Goal: Information Seeking & Learning: Learn about a topic

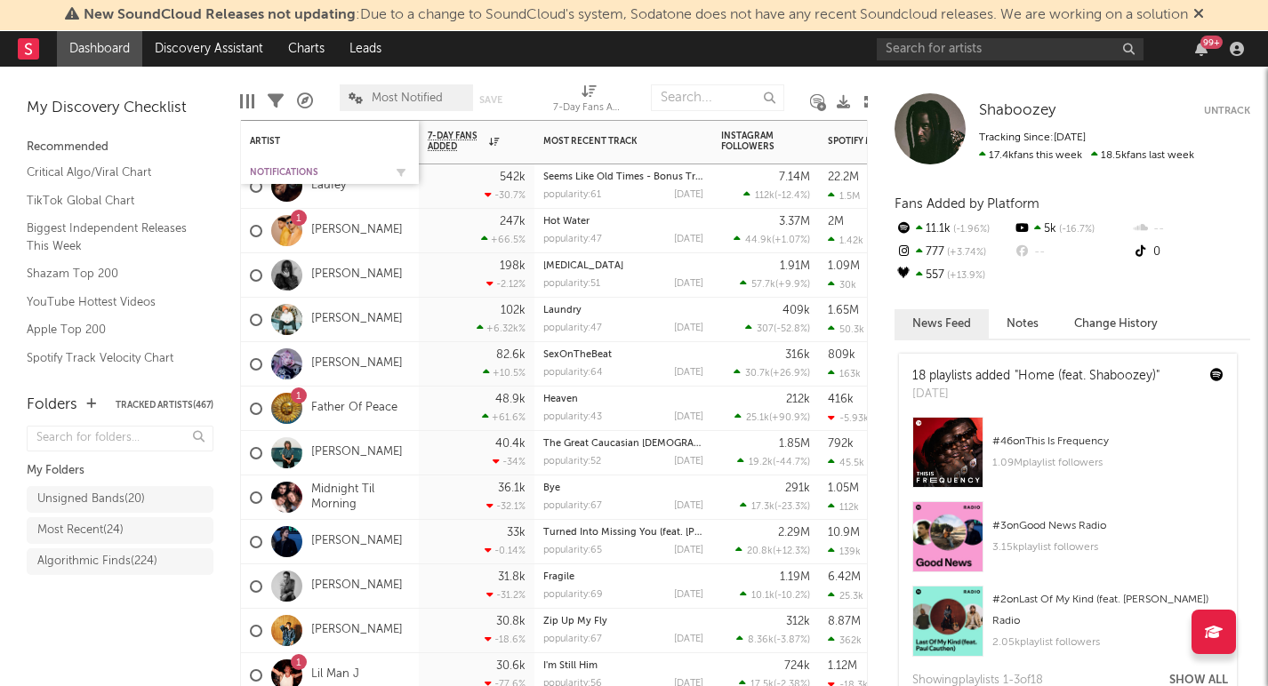
click at [292, 170] on div "Notifications" at bounding box center [316, 172] width 133 height 11
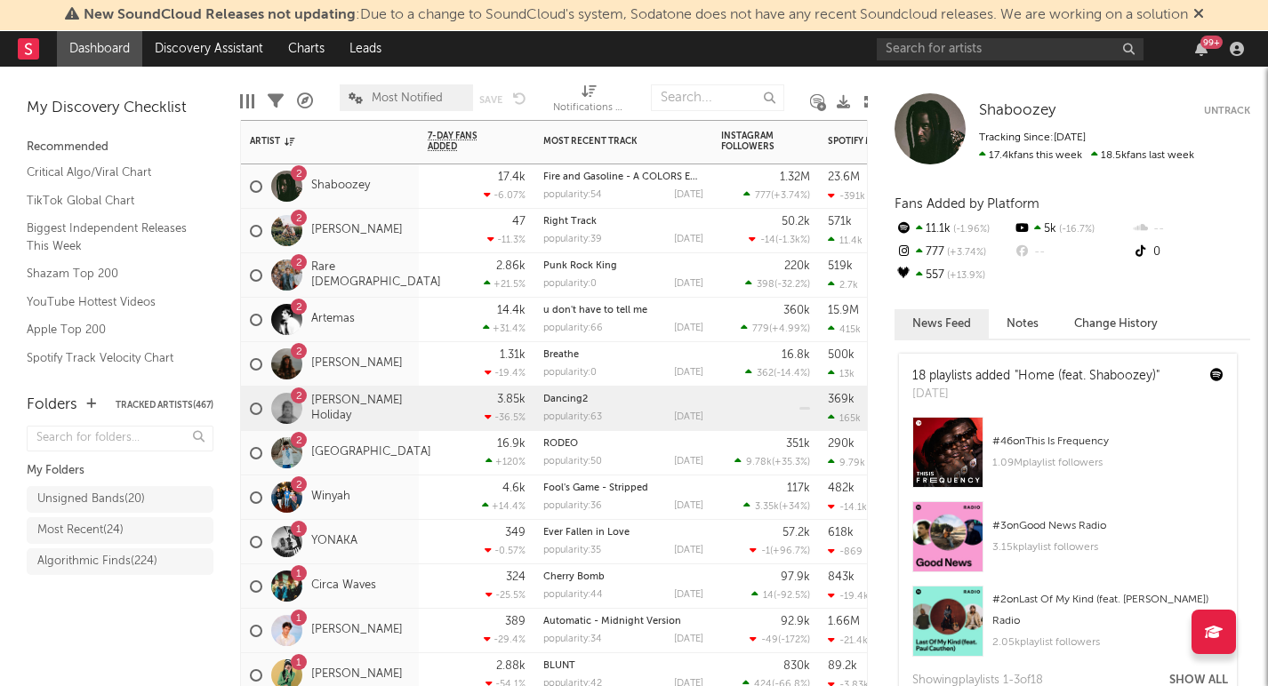
click at [407, 429] on div "2 [PERSON_NAME] Holiday" at bounding box center [330, 409] width 178 height 44
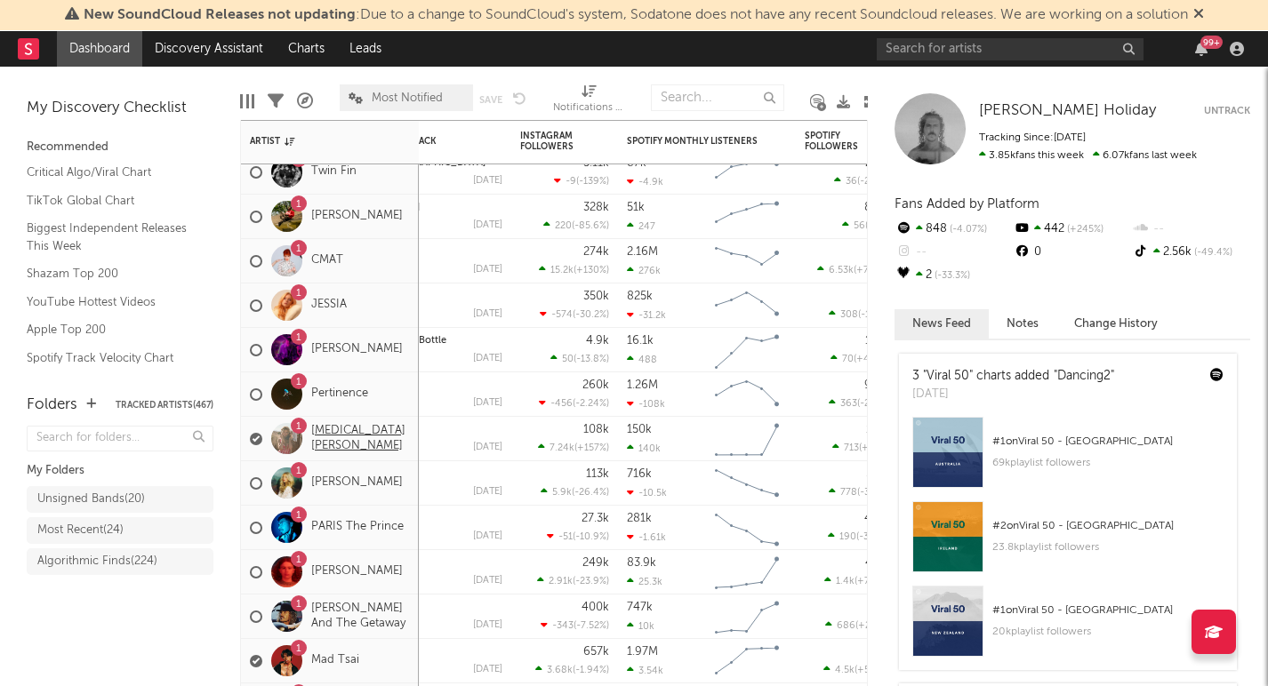
click at [333, 442] on link "[MEDICAL_DATA][PERSON_NAME]" at bounding box center [360, 439] width 99 height 30
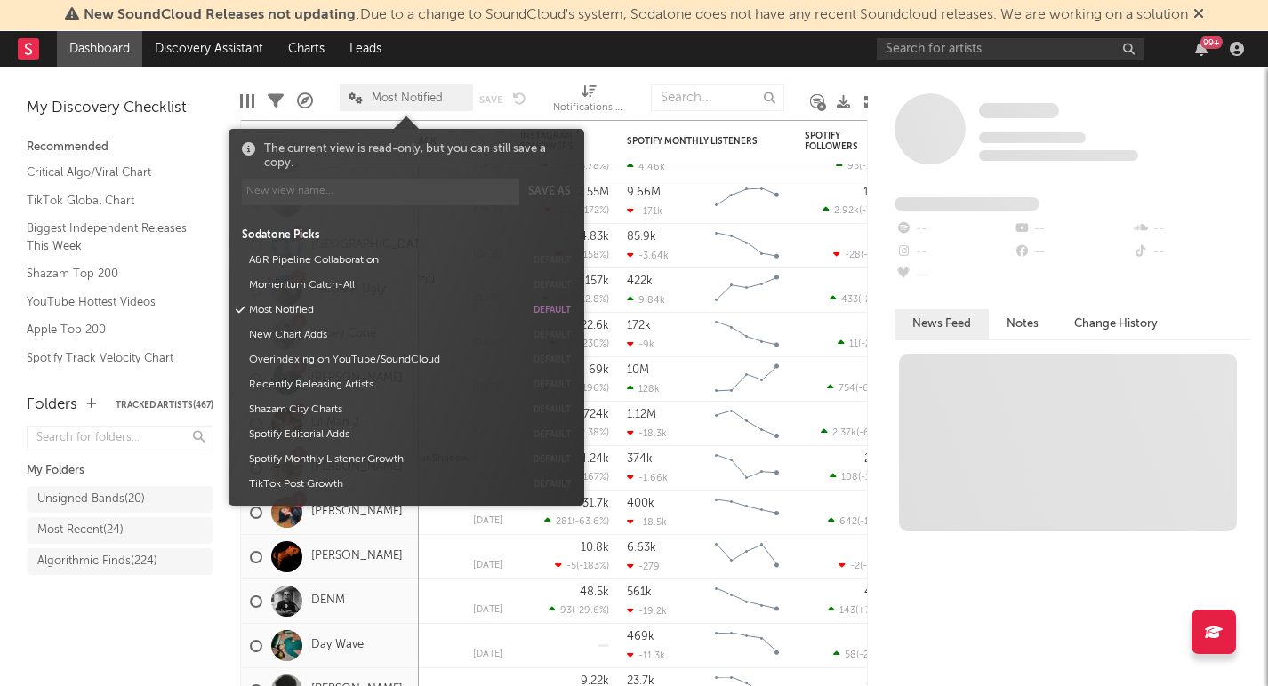
click at [394, 98] on span "Most Notified" at bounding box center [407, 98] width 71 height 12
click at [307, 279] on button "Momentum Catch-All" at bounding box center [384, 285] width 282 height 25
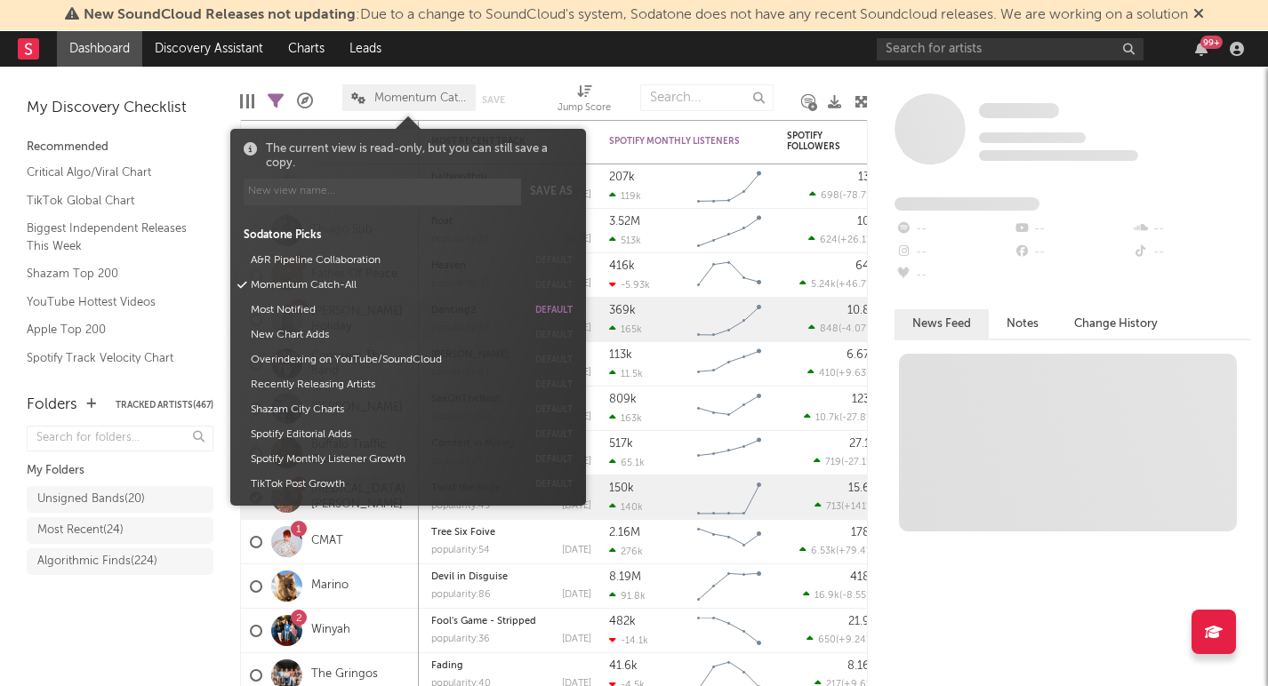
click at [171, 661] on div "Folders Tracked Artists ( 467 ) My Folders Unsigned Bands ( 20 ) Most Recent ( …" at bounding box center [120, 532] width 240 height 310
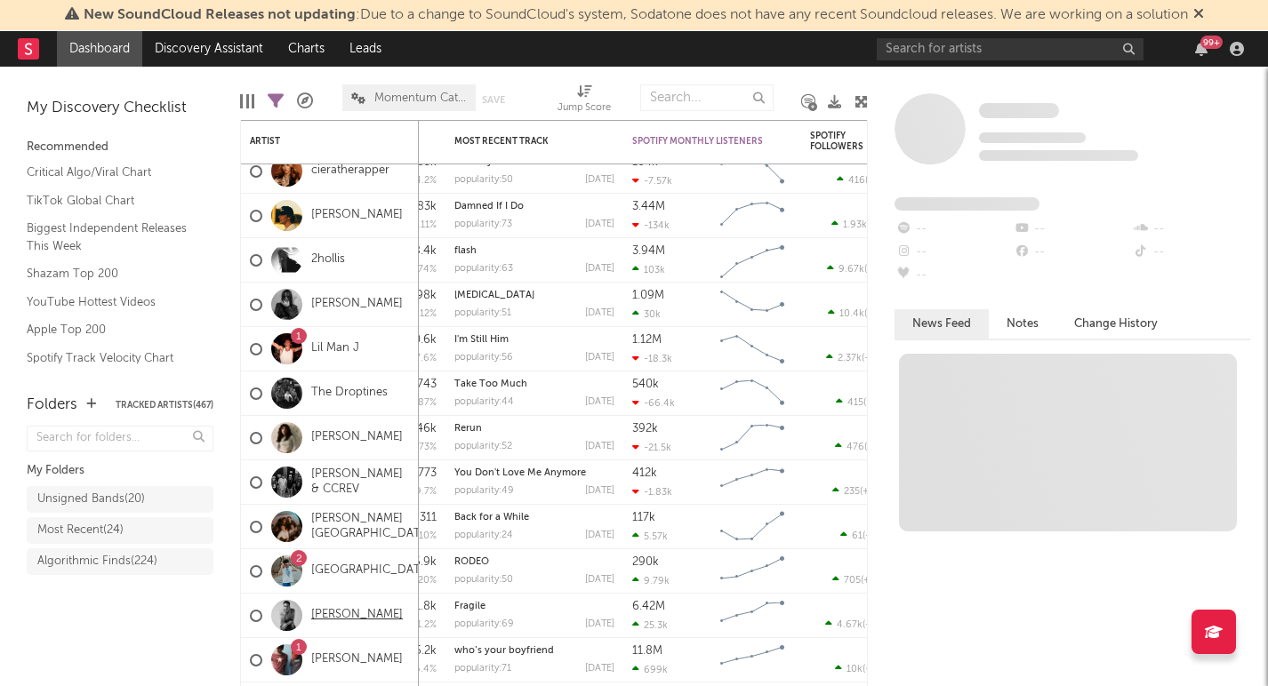
click at [333, 620] on link "[PERSON_NAME]" at bounding box center [357, 615] width 92 height 15
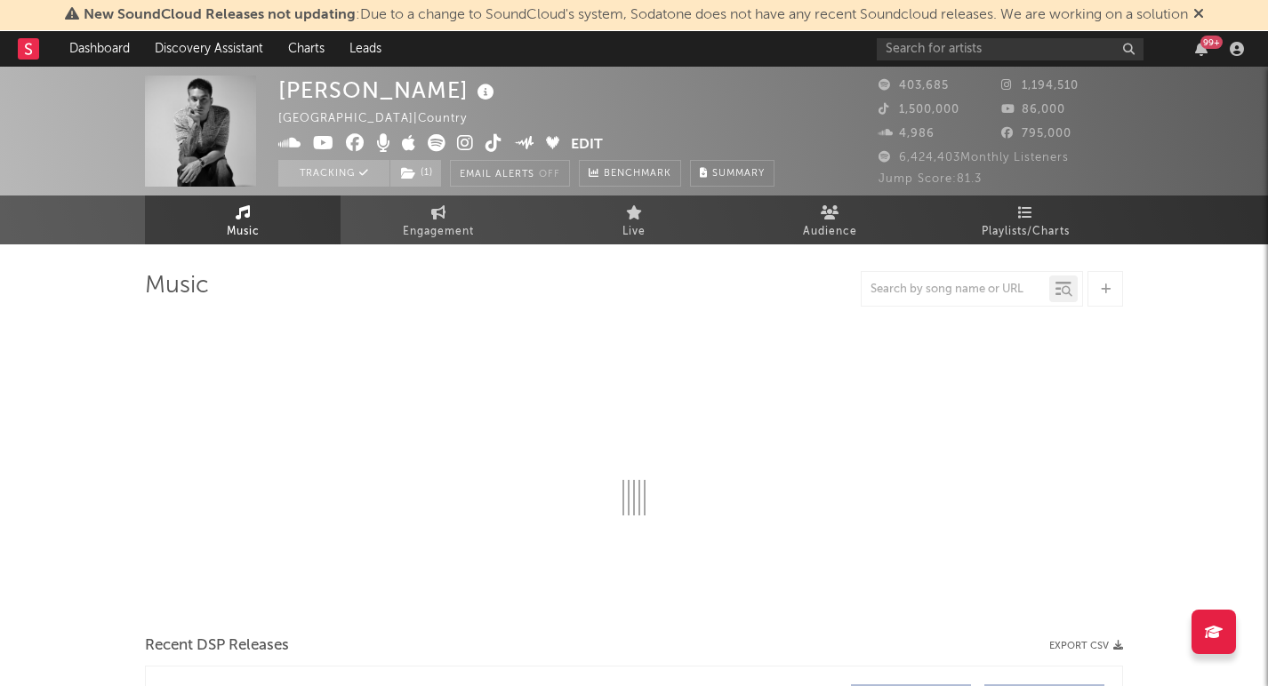
select select "6m"
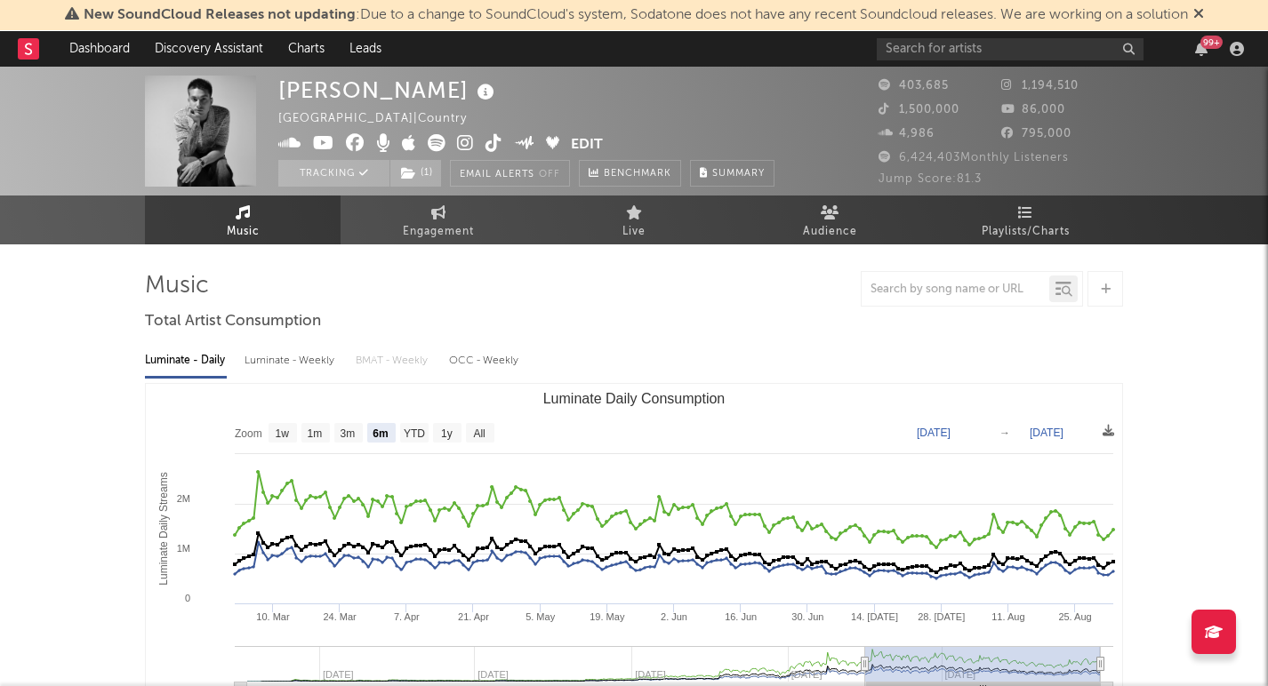
click at [265, 357] on div "Luminate - Weekly" at bounding box center [290, 361] width 93 height 30
select select "6m"
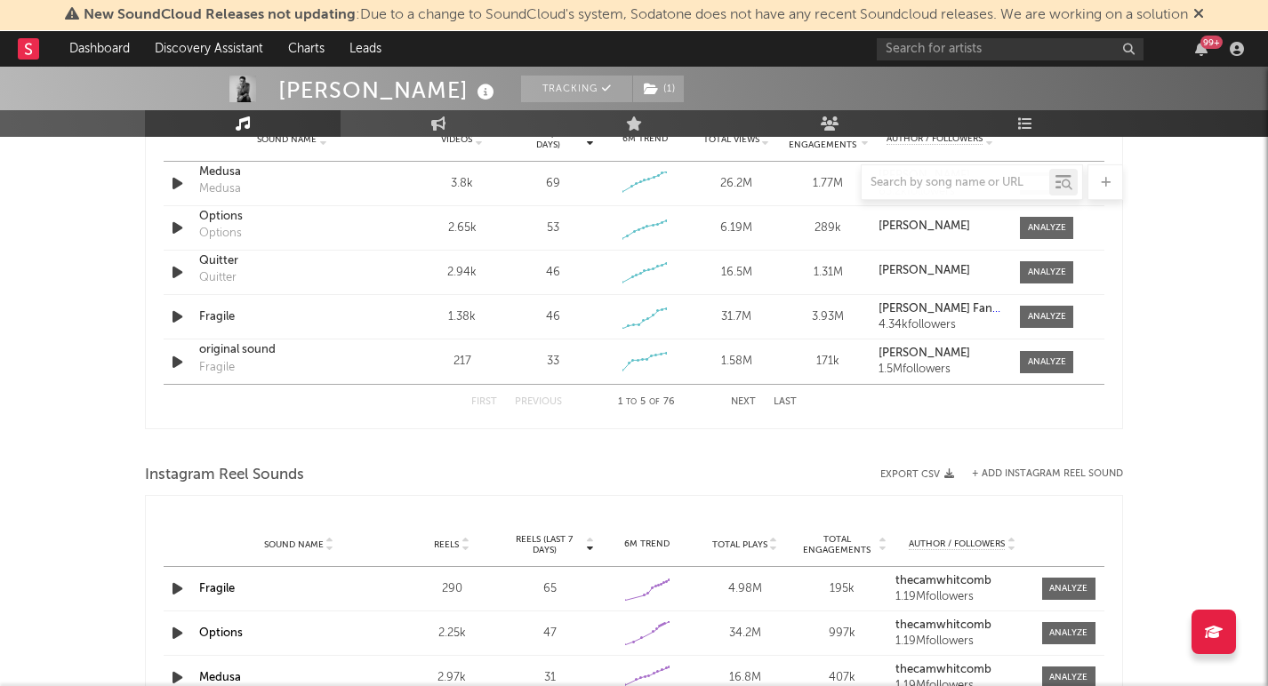
scroll to position [1323, 0]
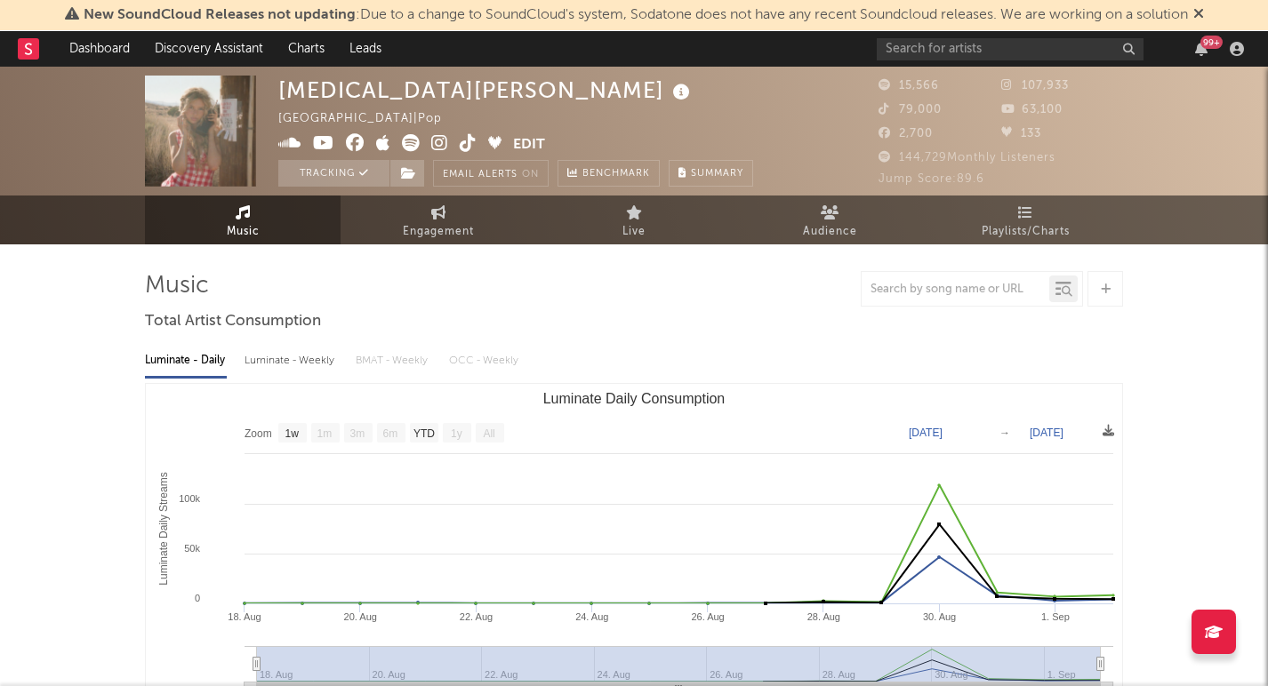
select select "1w"
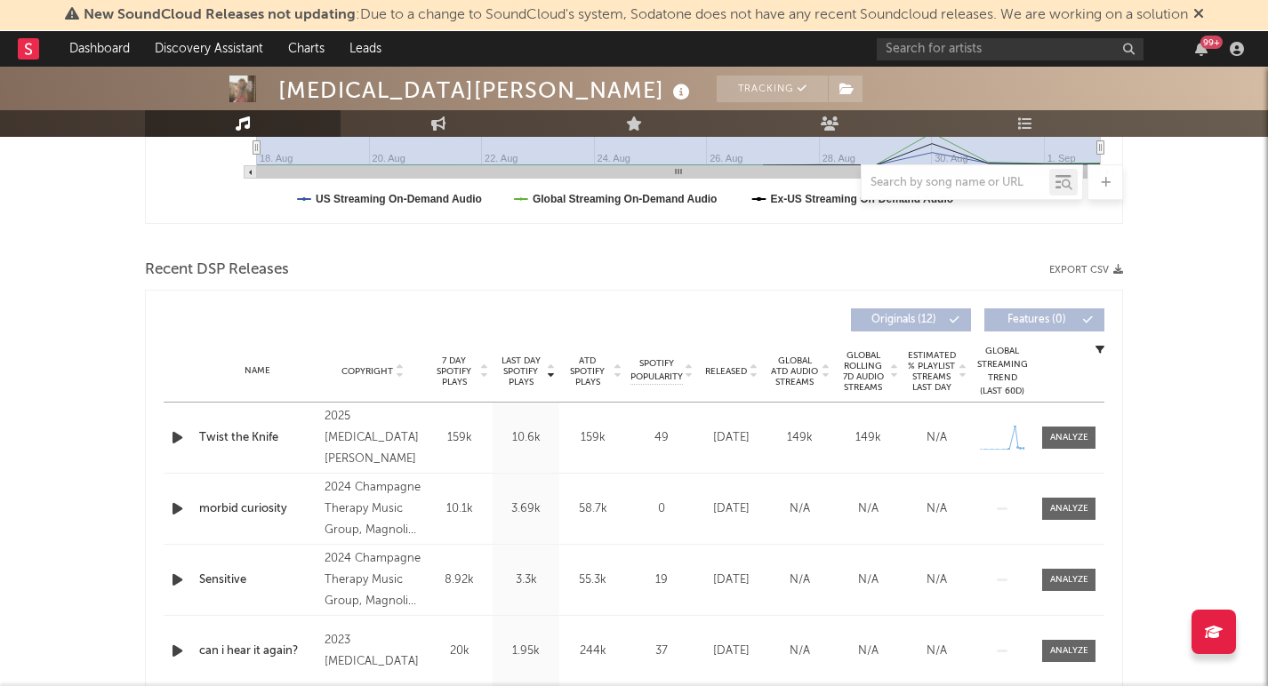
scroll to position [558, 0]
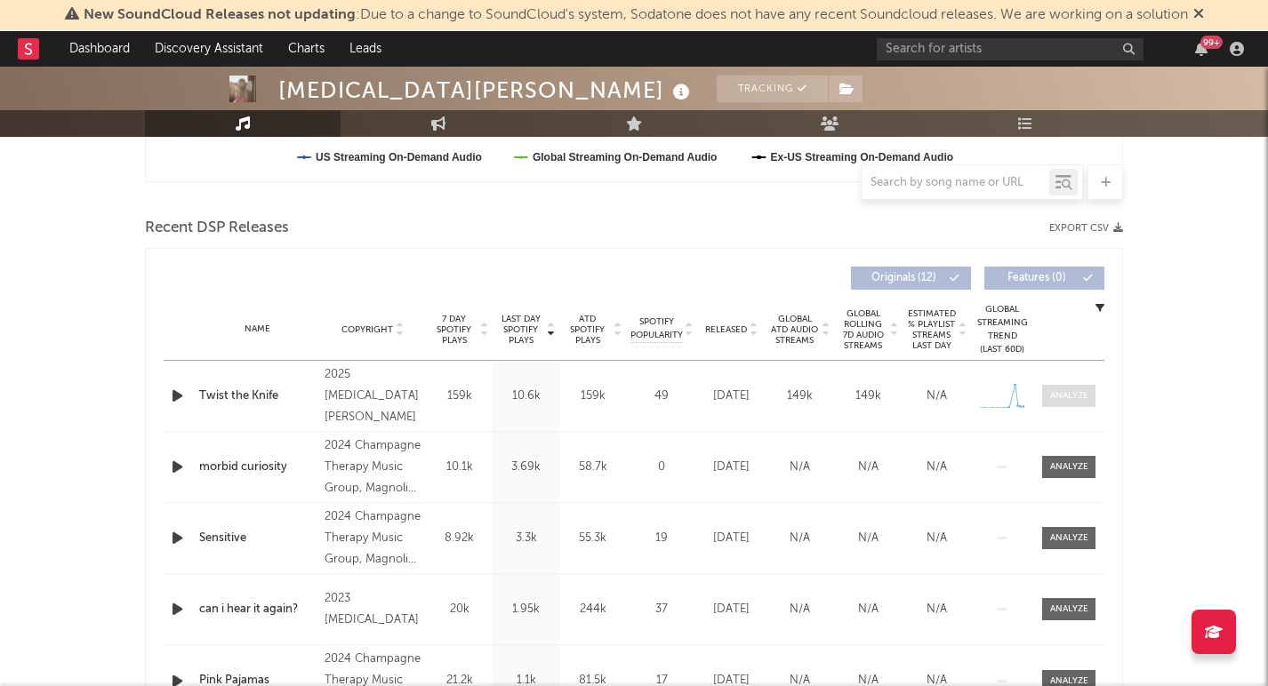
click at [1076, 389] on div at bounding box center [1069, 395] width 38 height 13
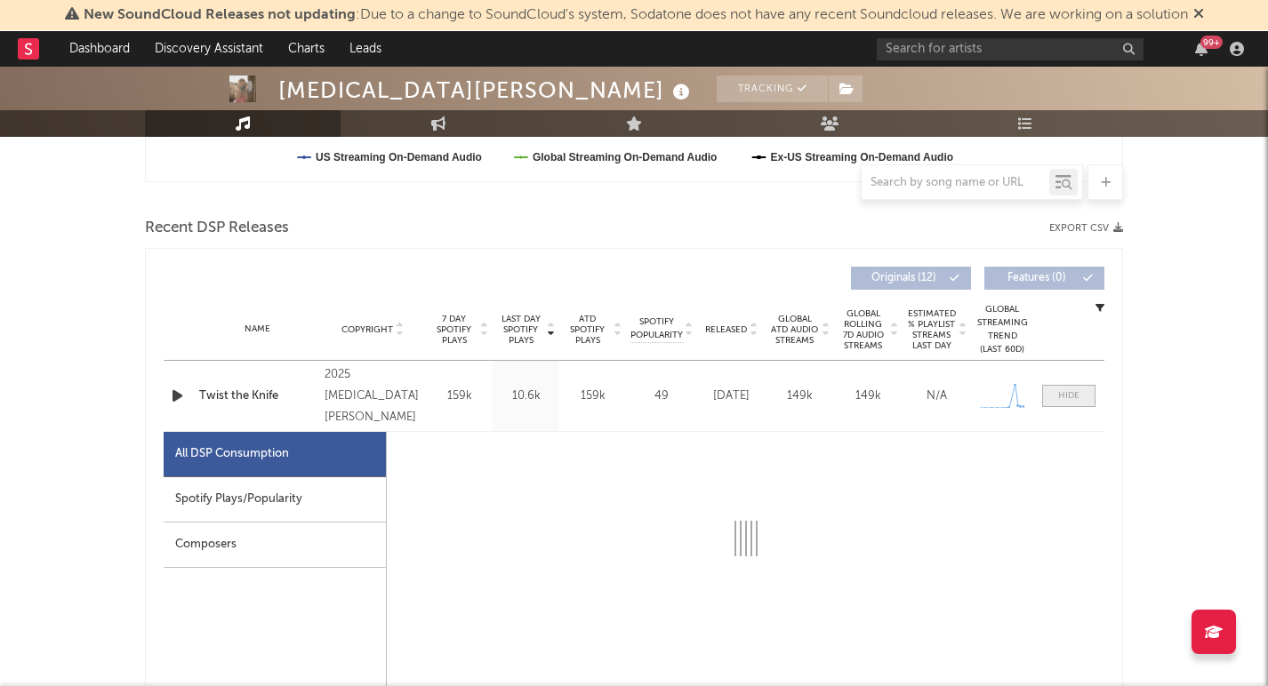
select select "1w"
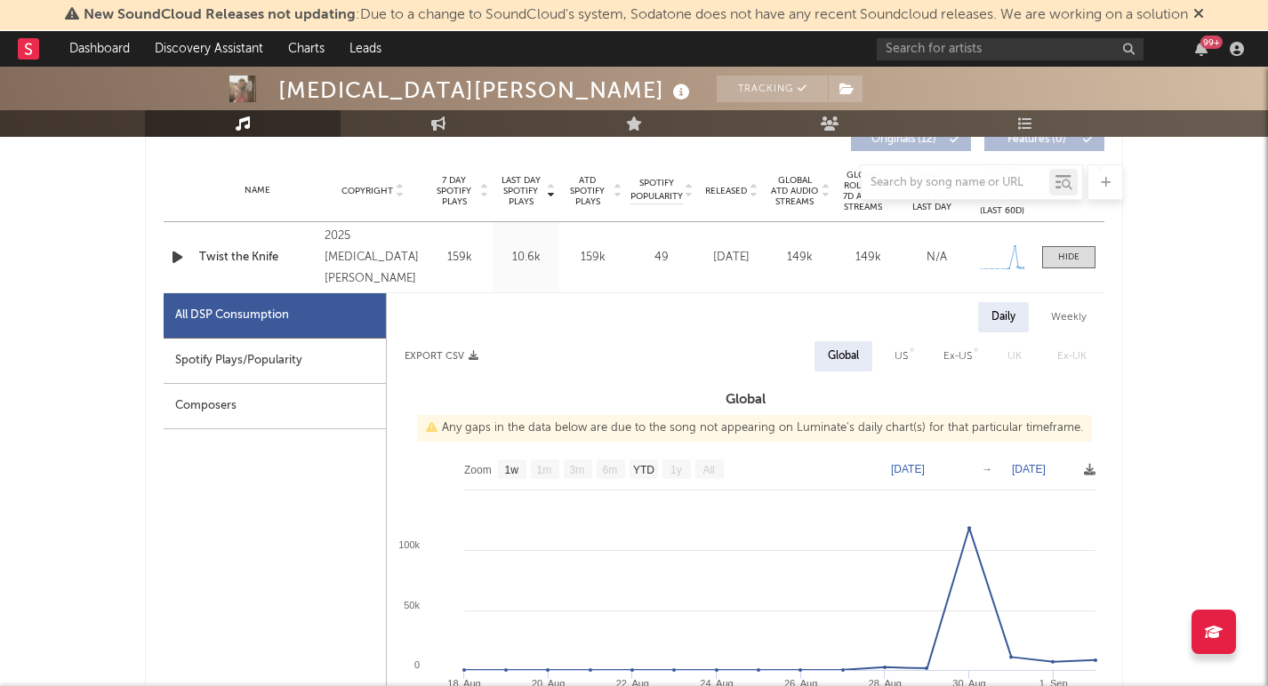
scroll to position [766, 0]
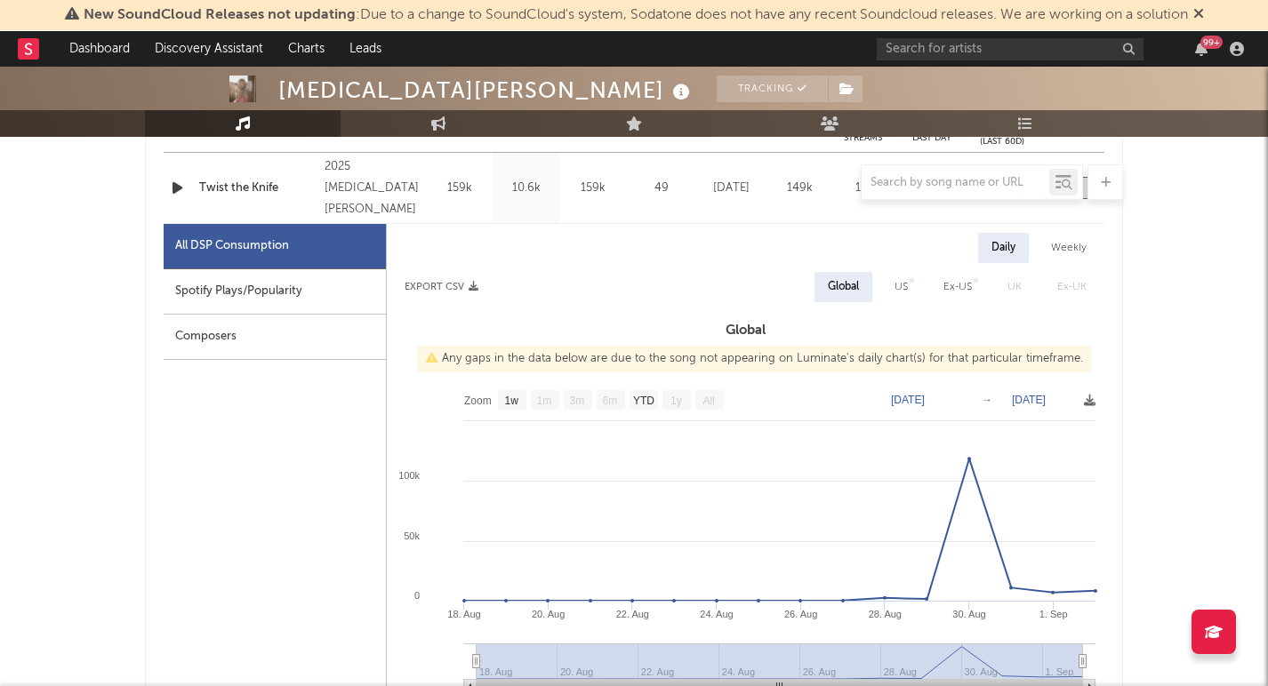
click at [260, 284] on div "Spotify Plays/Popularity" at bounding box center [275, 291] width 222 height 45
select select "1w"
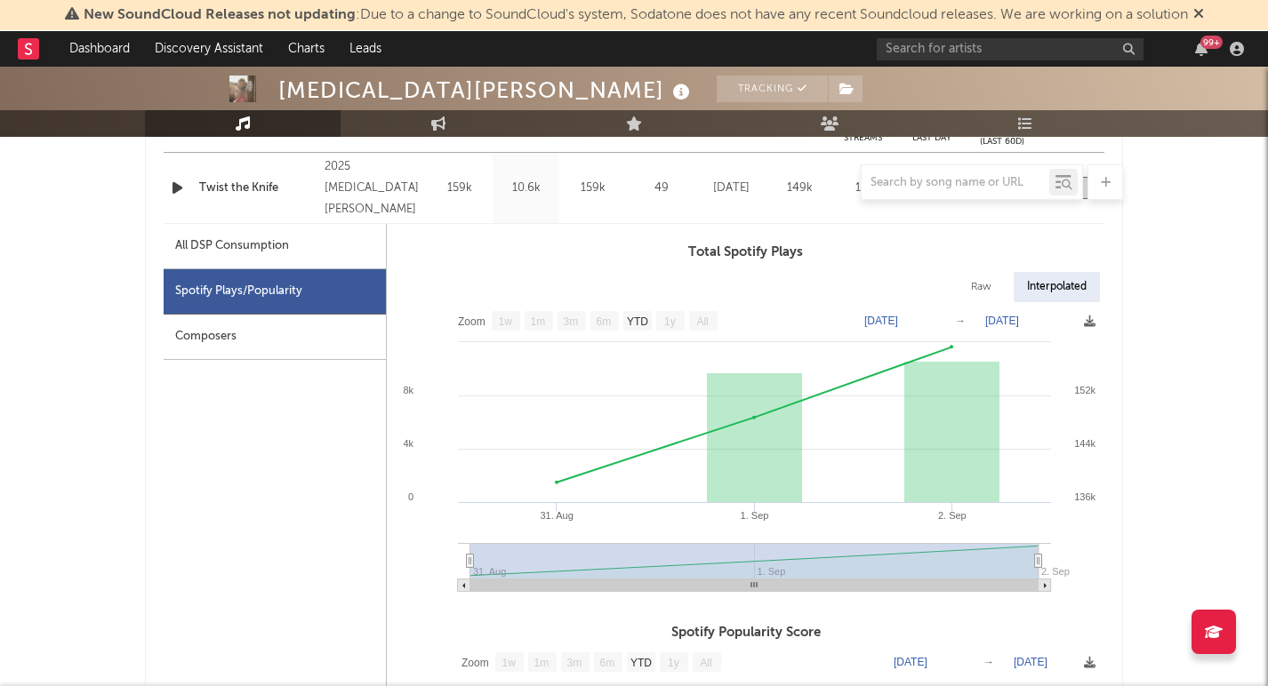
click at [277, 252] on div "All DSP Consumption" at bounding box center [232, 246] width 114 height 21
select select "1w"
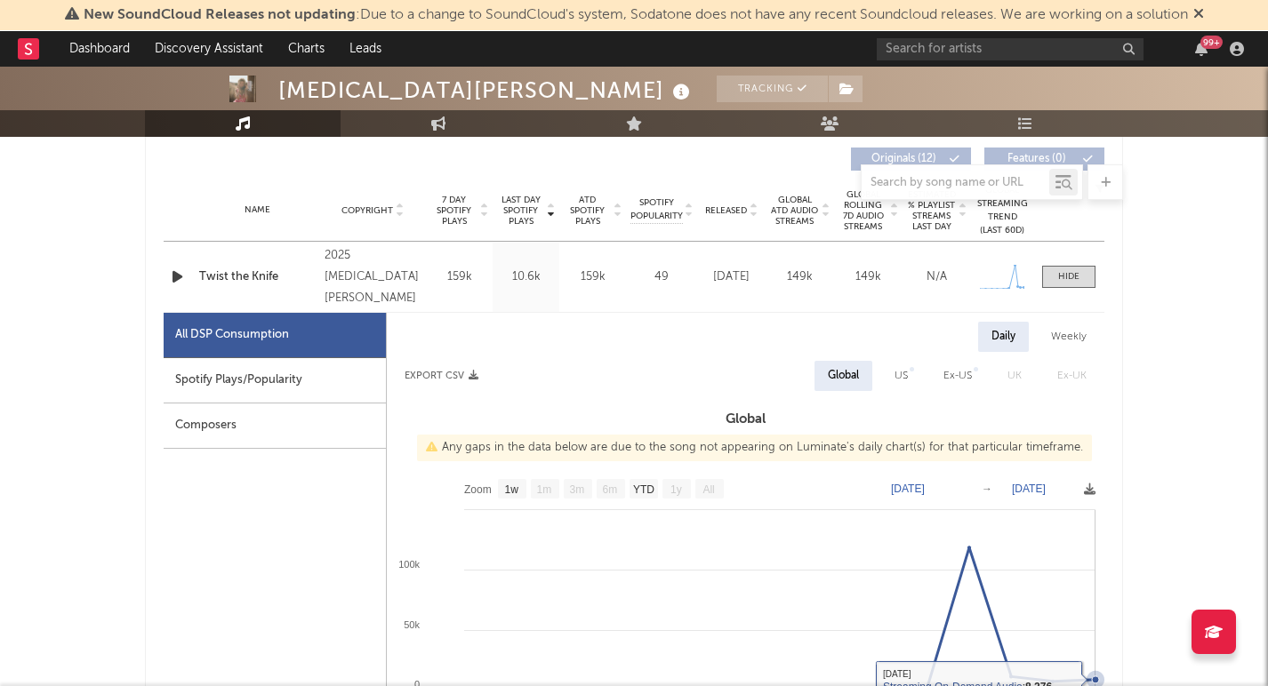
scroll to position [671, 0]
